Goal: Task Accomplishment & Management: Manage account settings

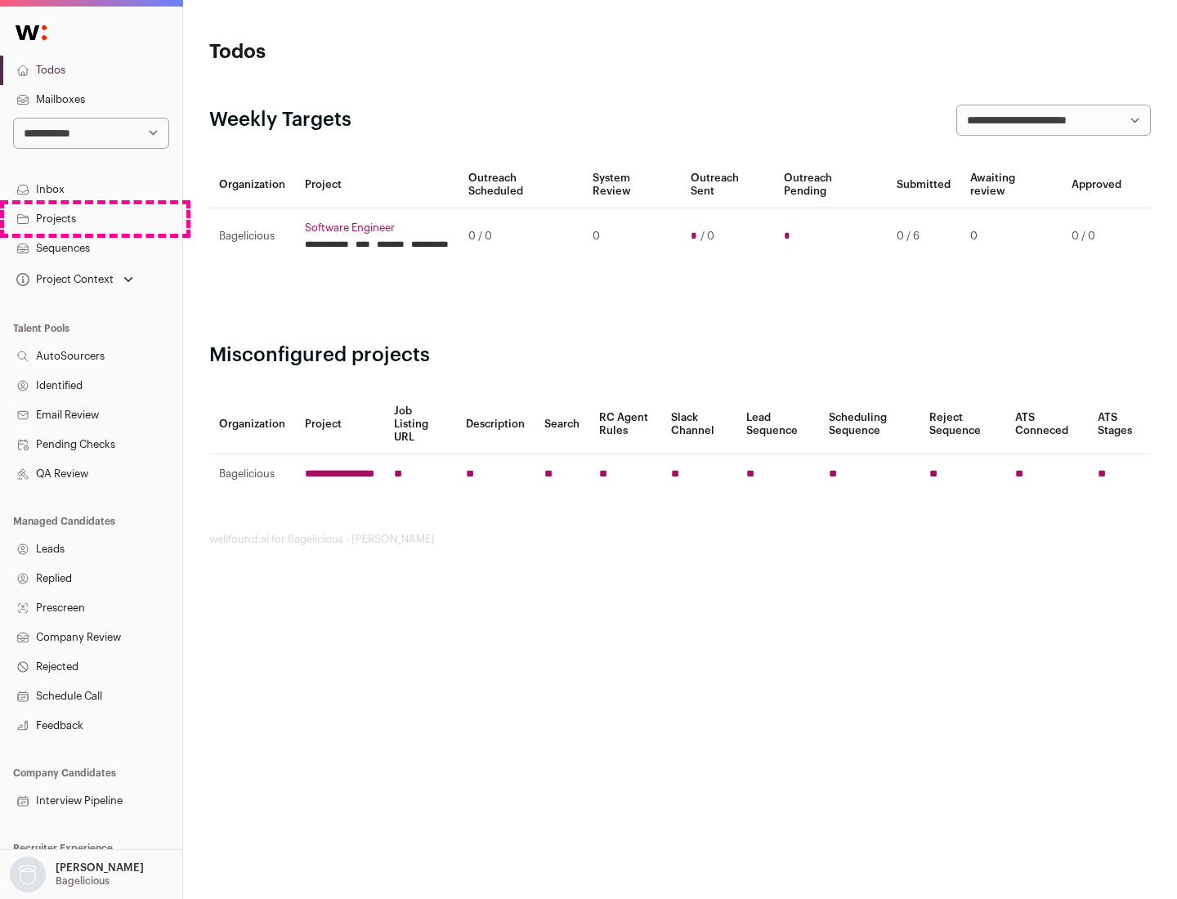
click at [91, 218] on link "Projects" at bounding box center [91, 218] width 182 height 29
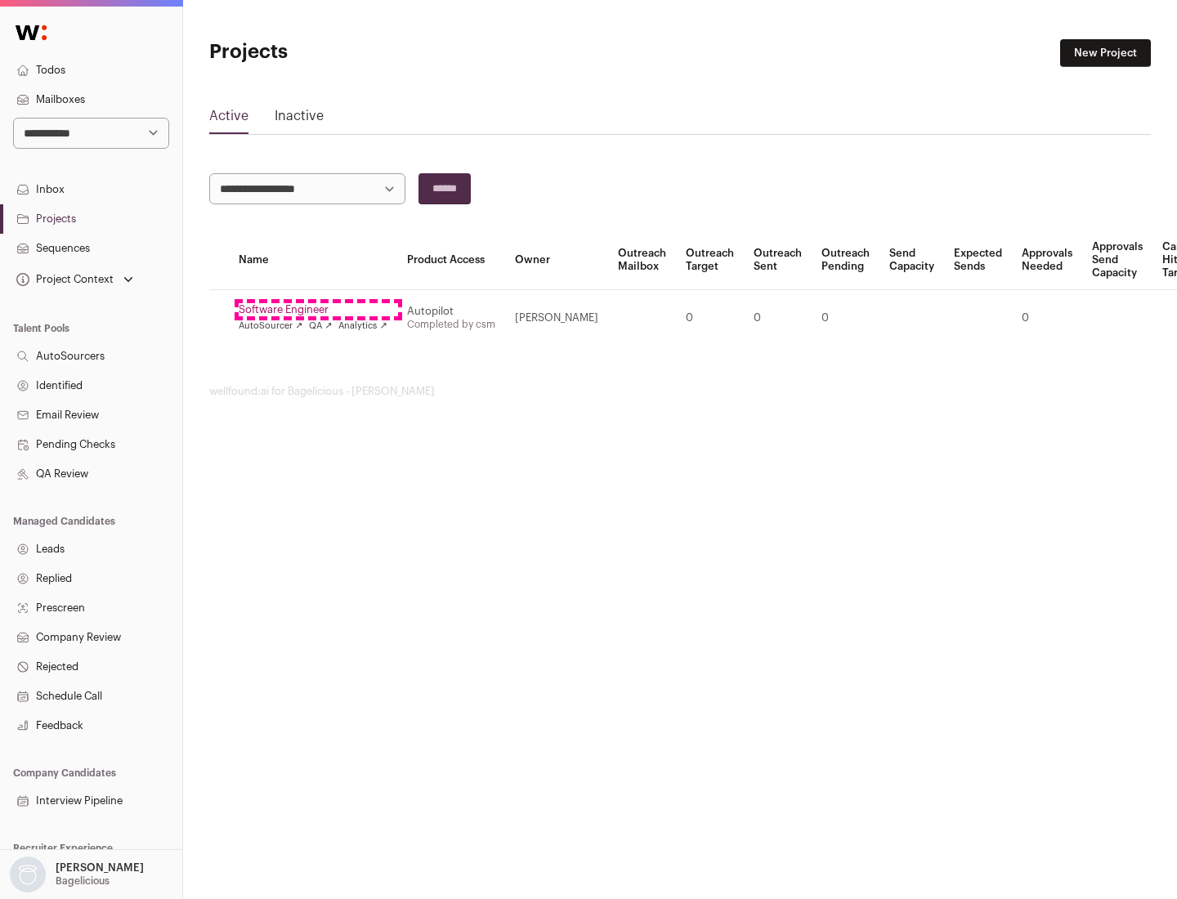
click at [318, 310] on link "Software Engineer" at bounding box center [313, 309] width 149 height 13
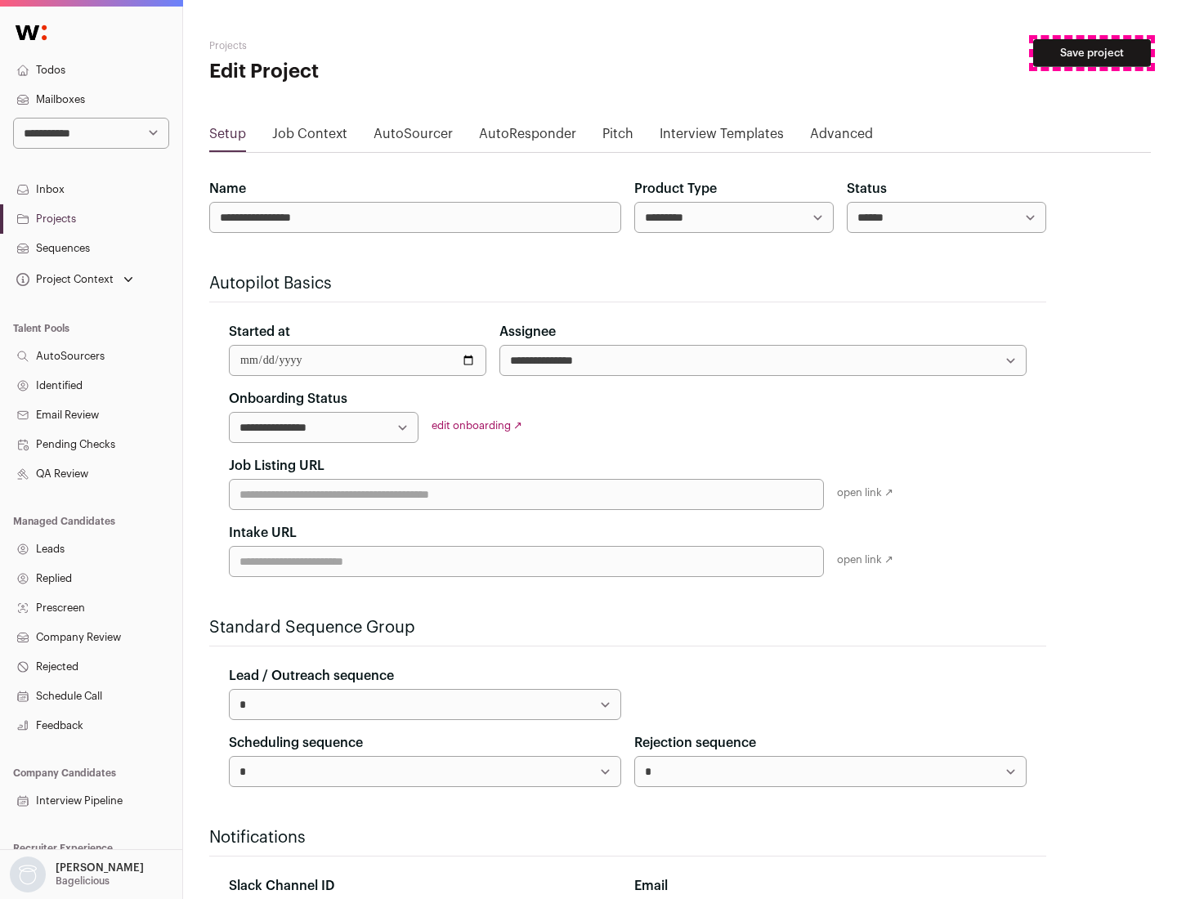
click at [1092, 53] on button "Save project" at bounding box center [1092, 53] width 118 height 28
